Goal: Find specific page/section: Find specific page/section

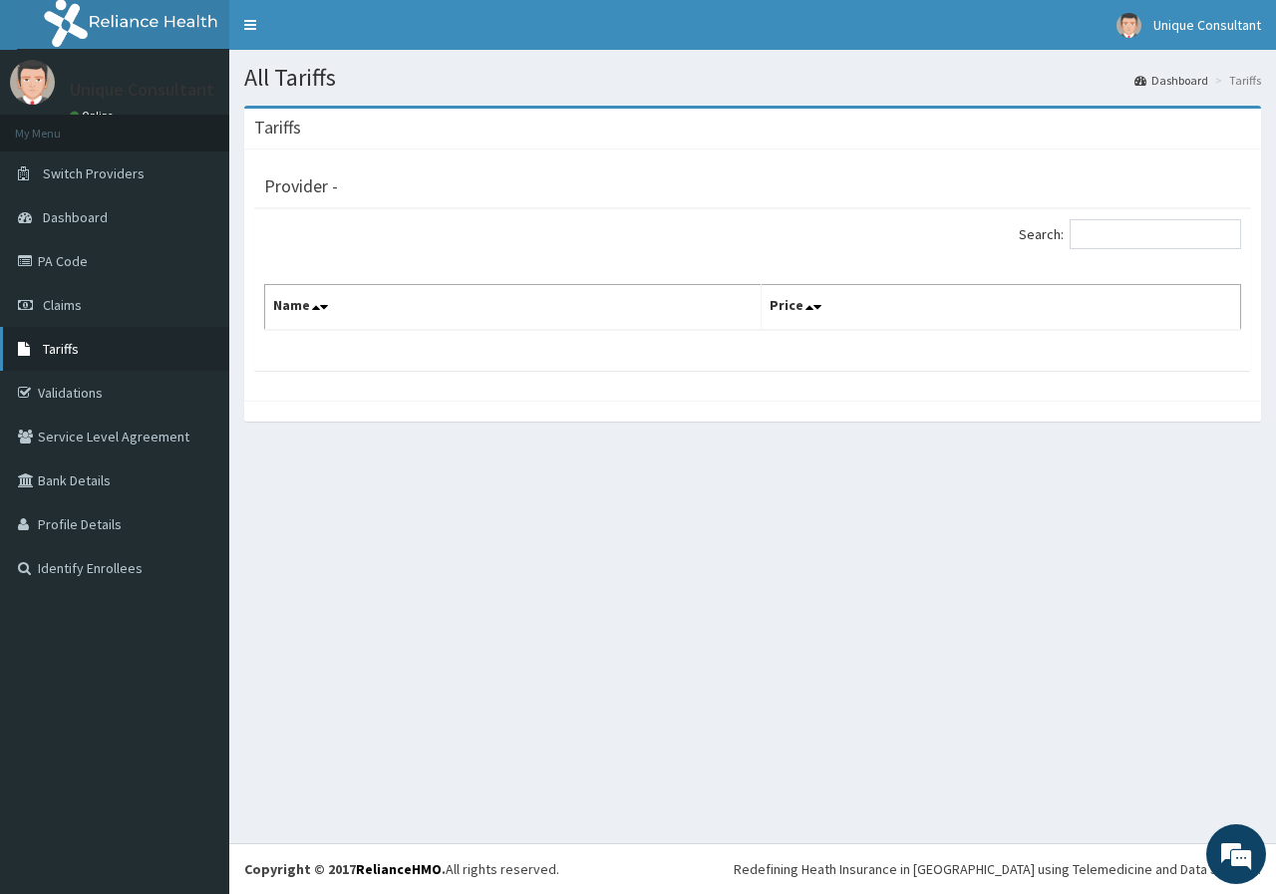
click at [42, 346] on link "Tariffs" at bounding box center [114, 349] width 229 height 44
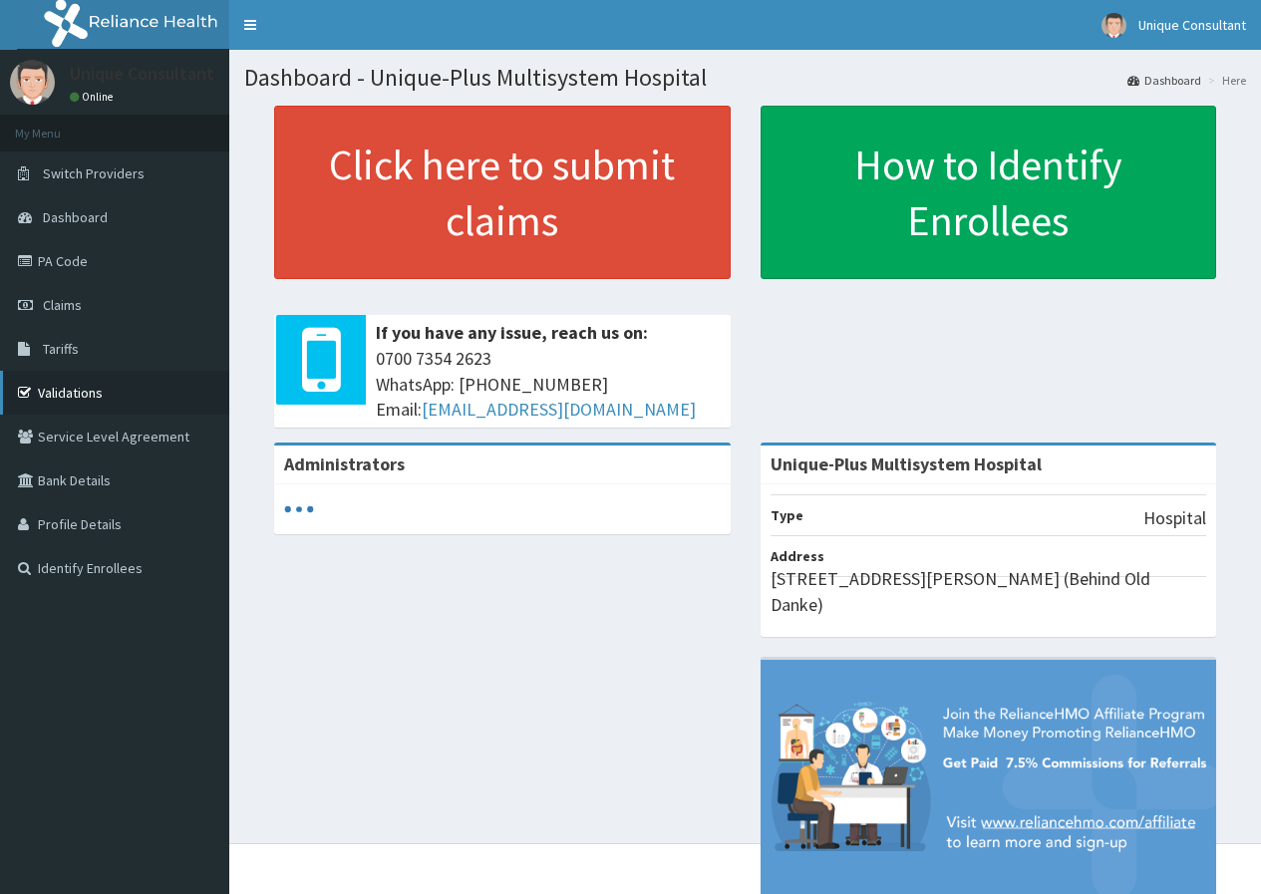
click at [68, 406] on link "Validations" at bounding box center [114, 393] width 229 height 44
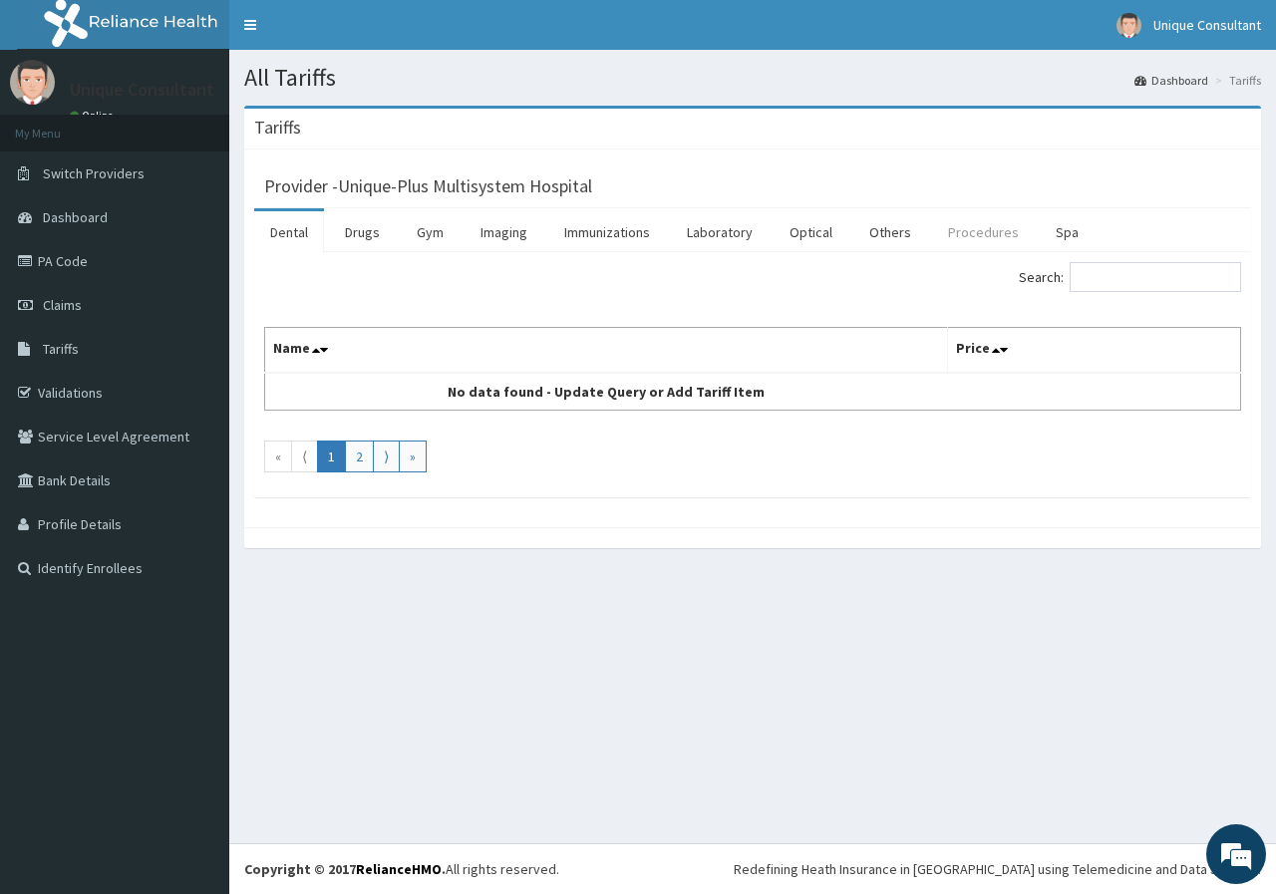
click at [960, 229] on link "Procedures" at bounding box center [983, 232] width 103 height 42
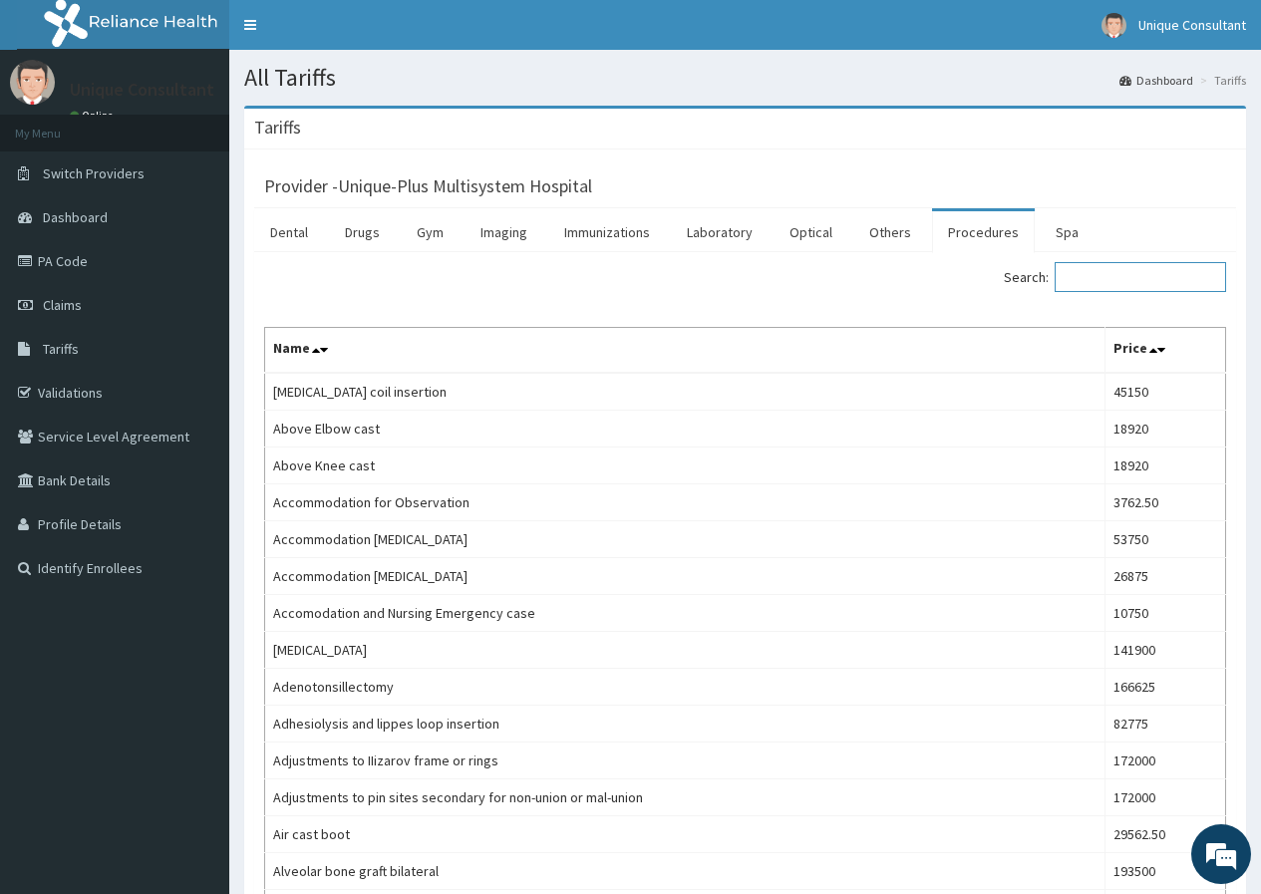
click at [1132, 279] on input "Search:" at bounding box center [1140, 277] width 171 height 30
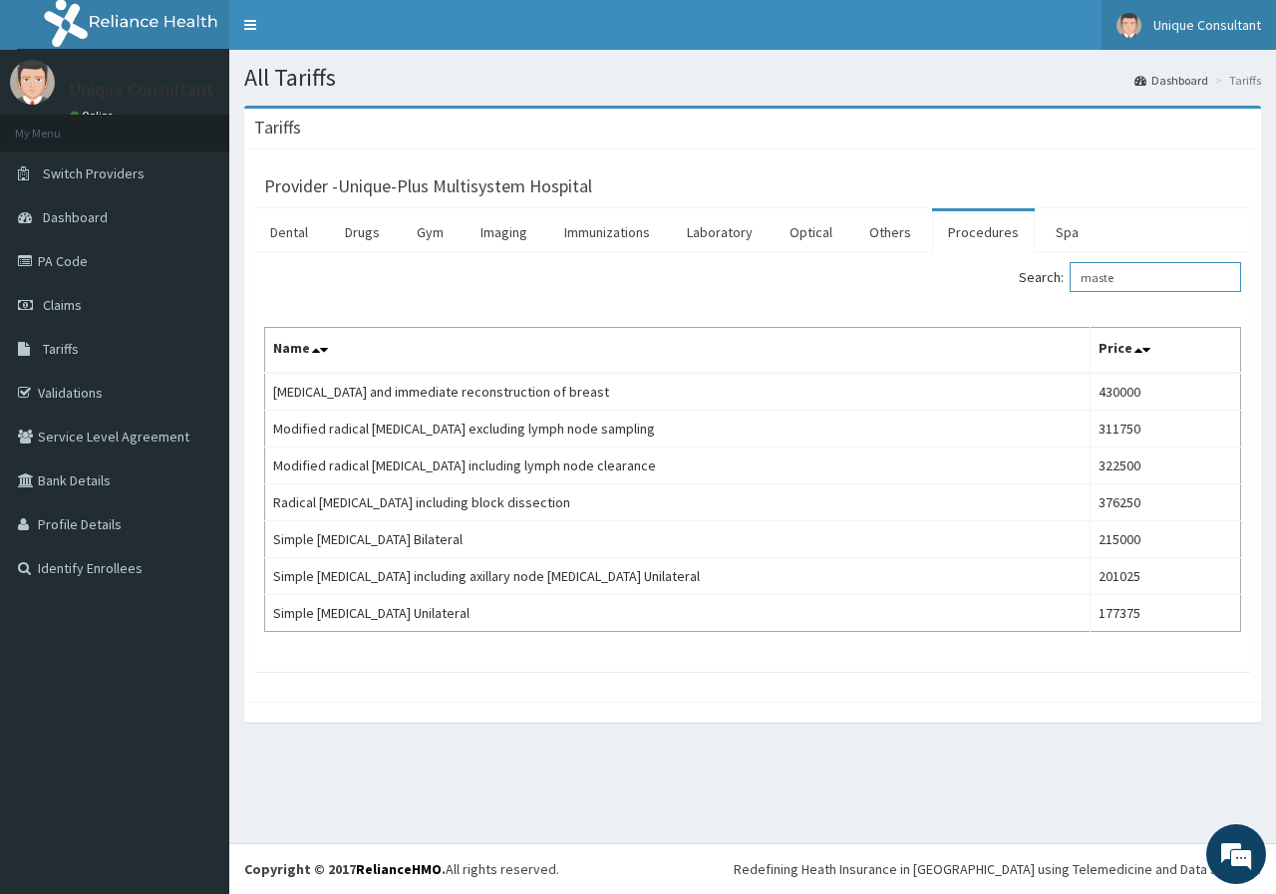
type input "maste"
